Goal: Transaction & Acquisition: Obtain resource

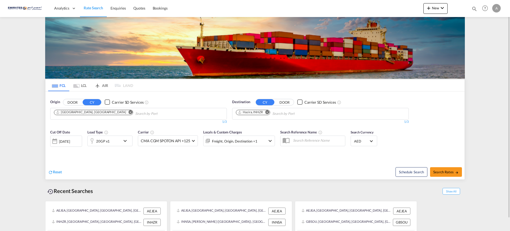
click at [268, 112] on md-icon "Remove" at bounding box center [267, 112] width 4 height 4
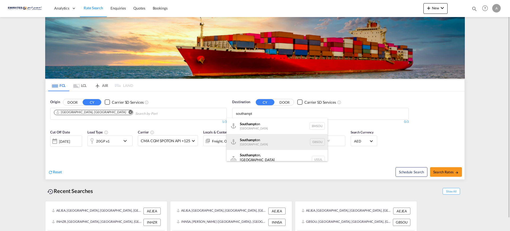
type input "southampt"
click at [248, 140] on div "Southampt on [GEOGRAPHIC_DATA] GBSOU" at bounding box center [277, 142] width 101 height 16
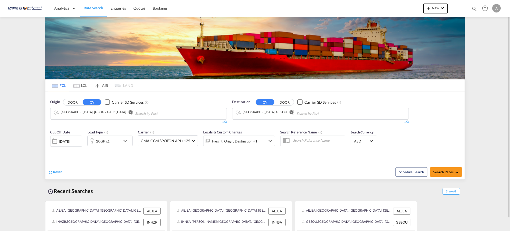
click at [112, 141] on div "20GP x1" at bounding box center [104, 140] width 33 height 11
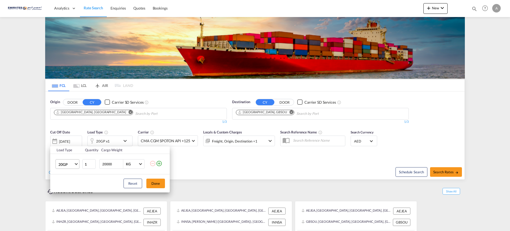
click at [72, 162] on span "20GP" at bounding box center [65, 164] width 15 height 5
click at [63, 190] on div "40HC" at bounding box center [63, 189] width 10 height 5
click at [156, 183] on button "Done" at bounding box center [155, 184] width 19 height 10
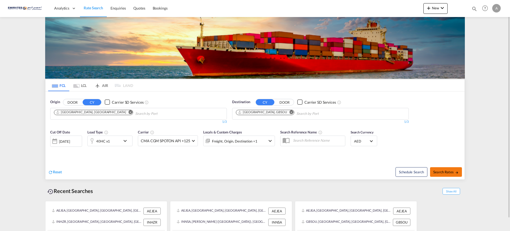
click at [444, 173] on span "Search Rates" at bounding box center [446, 172] width 26 height 4
type input "AEJEA to GBSOU / [DATE]"
